Goal: Task Accomplishment & Management: Complete application form

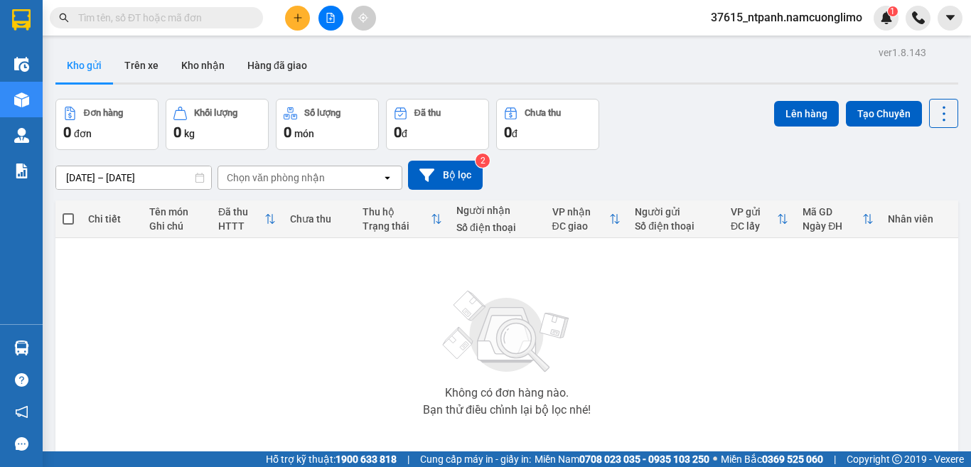
click at [141, 18] on input "text" at bounding box center [162, 18] width 168 height 16
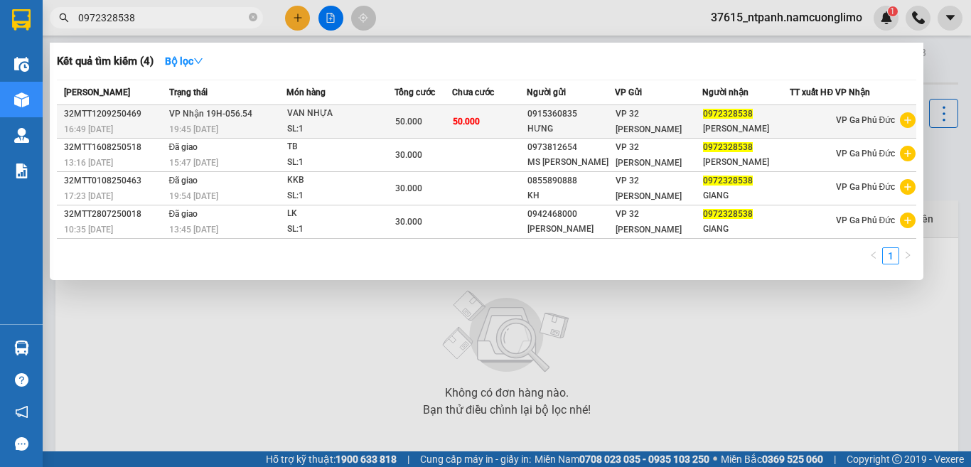
type input "0972328538"
click at [674, 125] on span "VP 32 [PERSON_NAME]" at bounding box center [648, 122] width 66 height 26
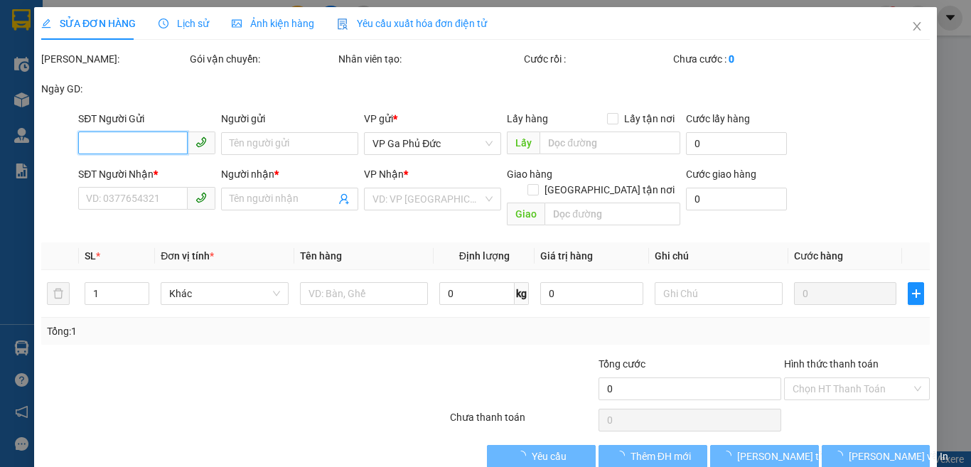
type input "0915360835"
type input "HƯNG"
type input "0972328538"
type input "[PERSON_NAME]"
type input "50.000"
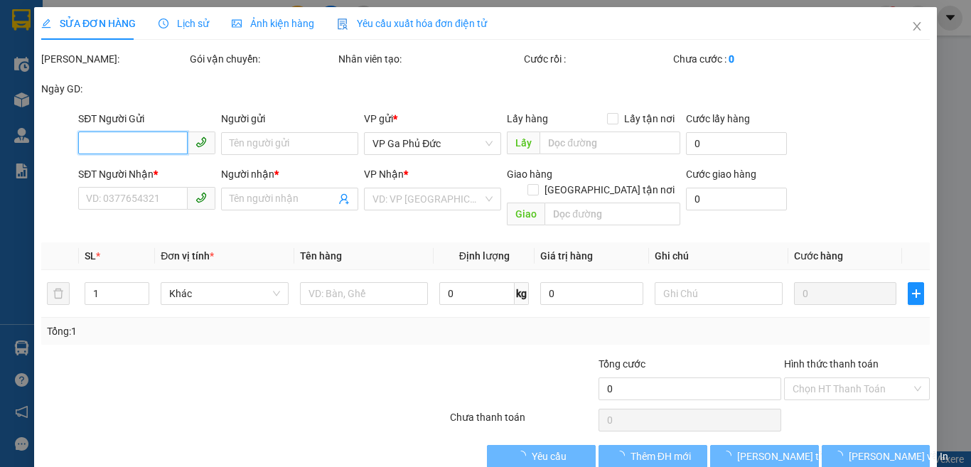
type input "50.000"
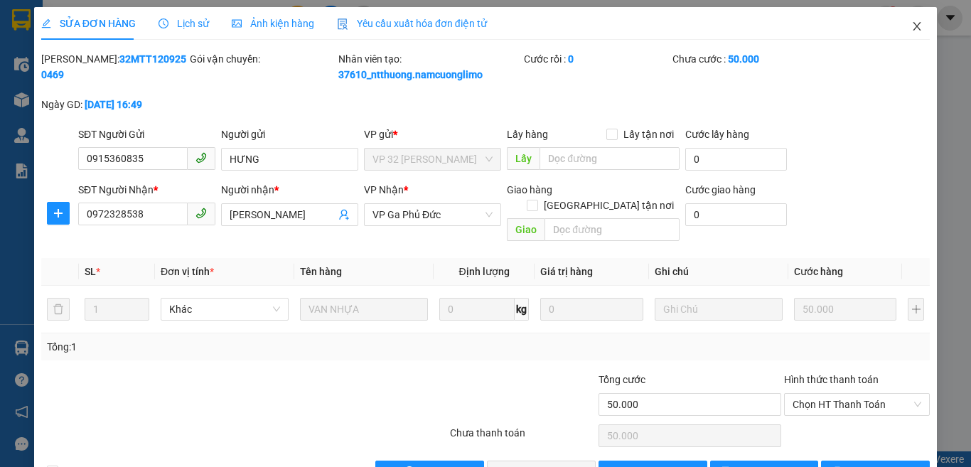
click at [911, 26] on icon "close" at bounding box center [916, 26] width 11 height 11
